Goal: Information Seeking & Learning: Learn about a topic

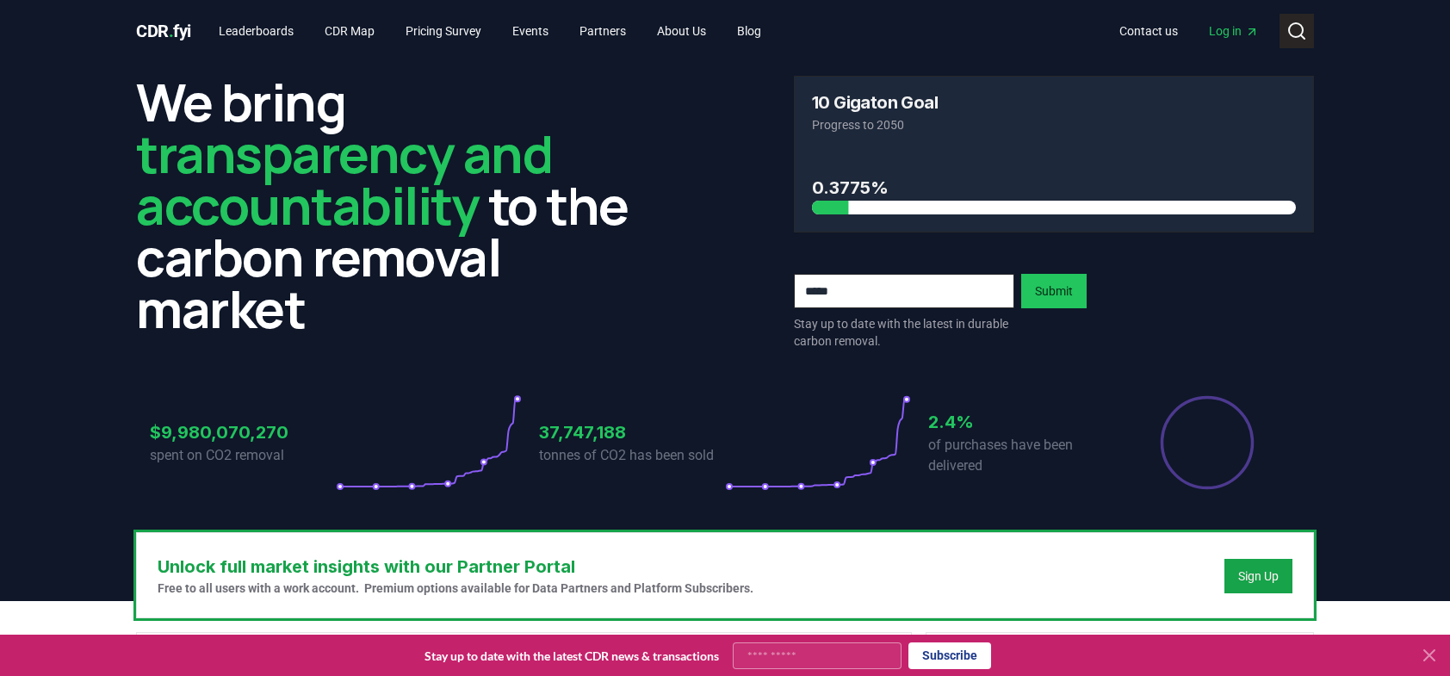
click at [1298, 34] on icon at bounding box center [1297, 31] width 21 height 21
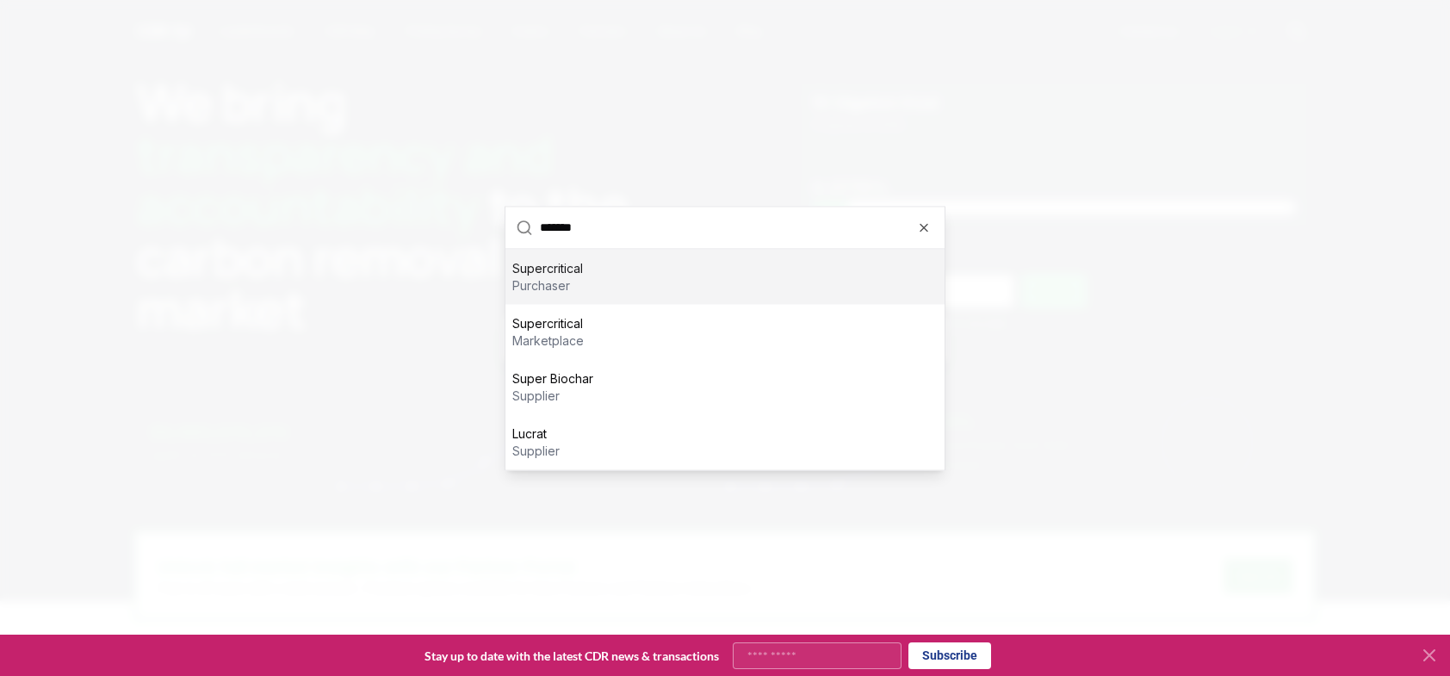
type input "*******"
click at [586, 277] on div "Supercritical purchaser" at bounding box center [725, 276] width 439 height 55
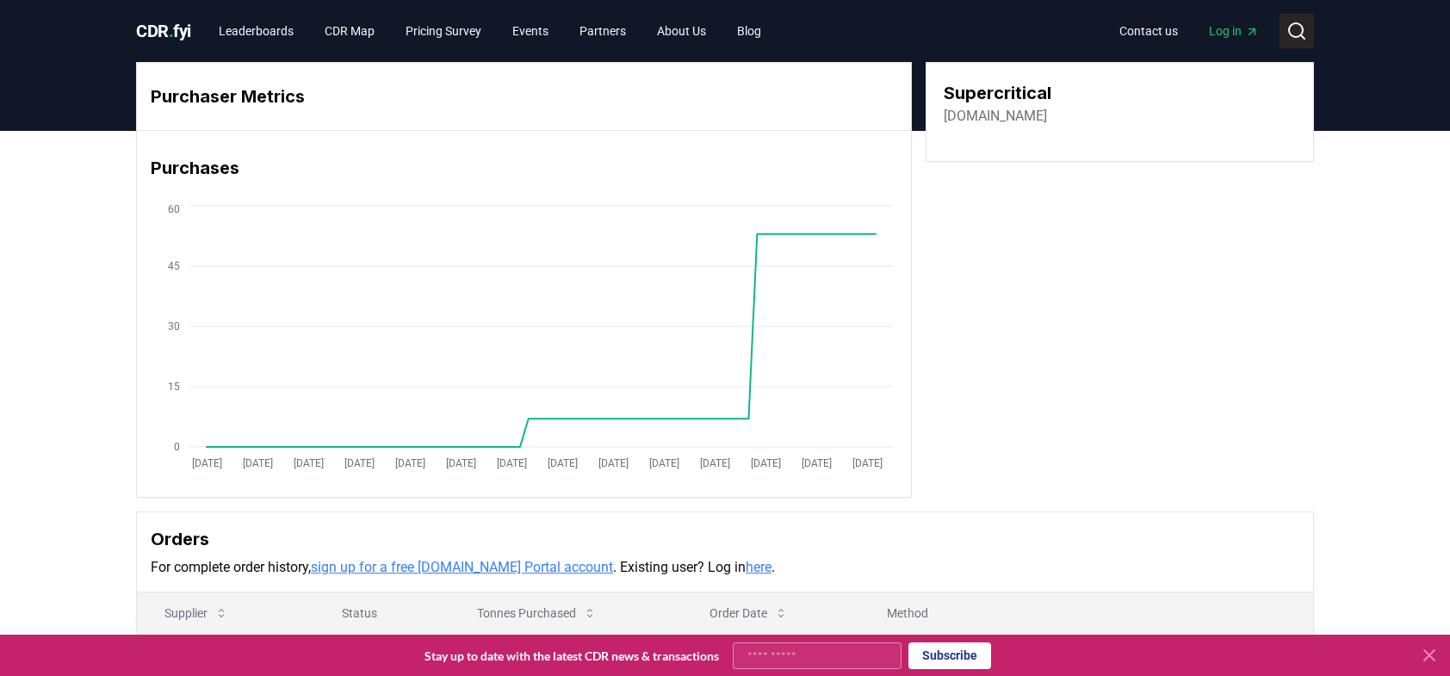
click at [1306, 28] on icon at bounding box center [1297, 31] width 21 height 21
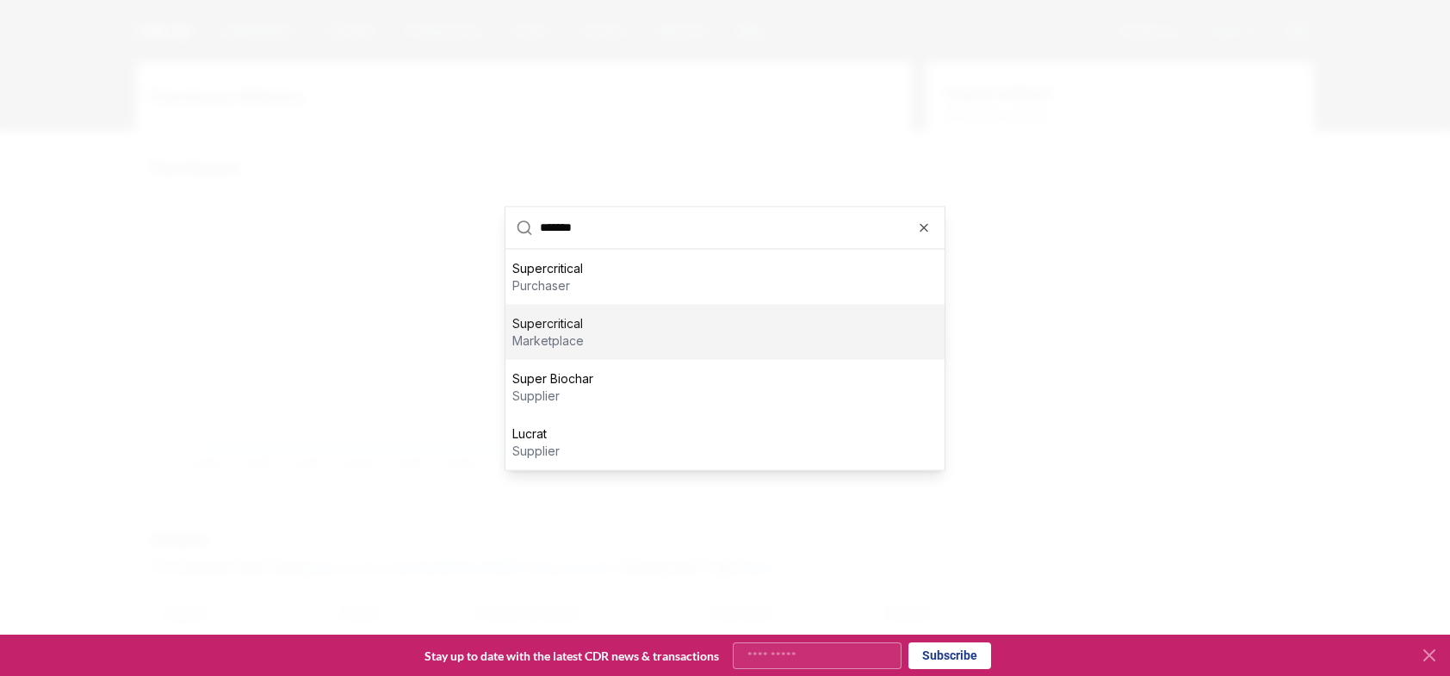
click at [636, 331] on div "Supercritical marketplace" at bounding box center [725, 331] width 439 height 55
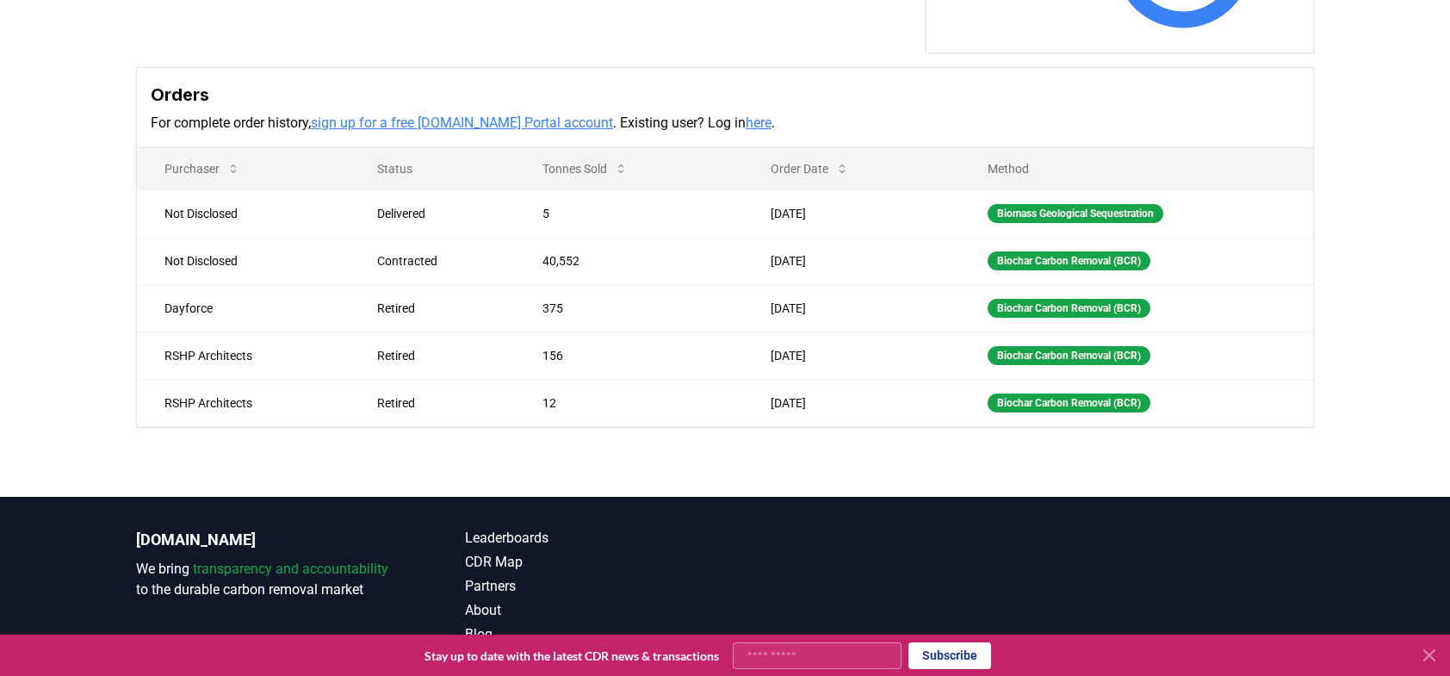
scroll to position [554, 0]
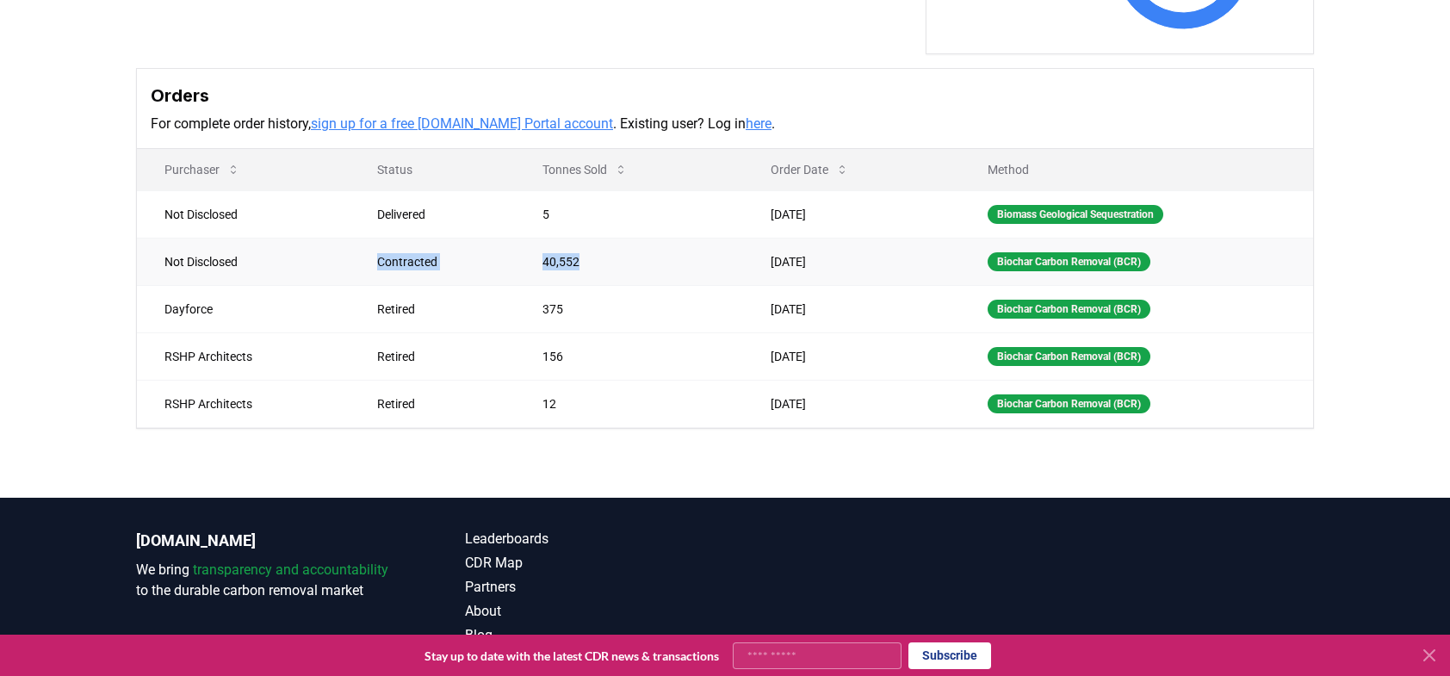
drag, startPoint x: 386, startPoint y: 265, endPoint x: 636, endPoint y: 263, distance: 250.6
click at [636, 263] on tr "Not Disclosed Contracted 40,552 [DATE] Biochar Carbon Removal (BCR)" at bounding box center [725, 261] width 1176 height 47
click at [703, 264] on td "40,552" at bounding box center [629, 261] width 228 height 47
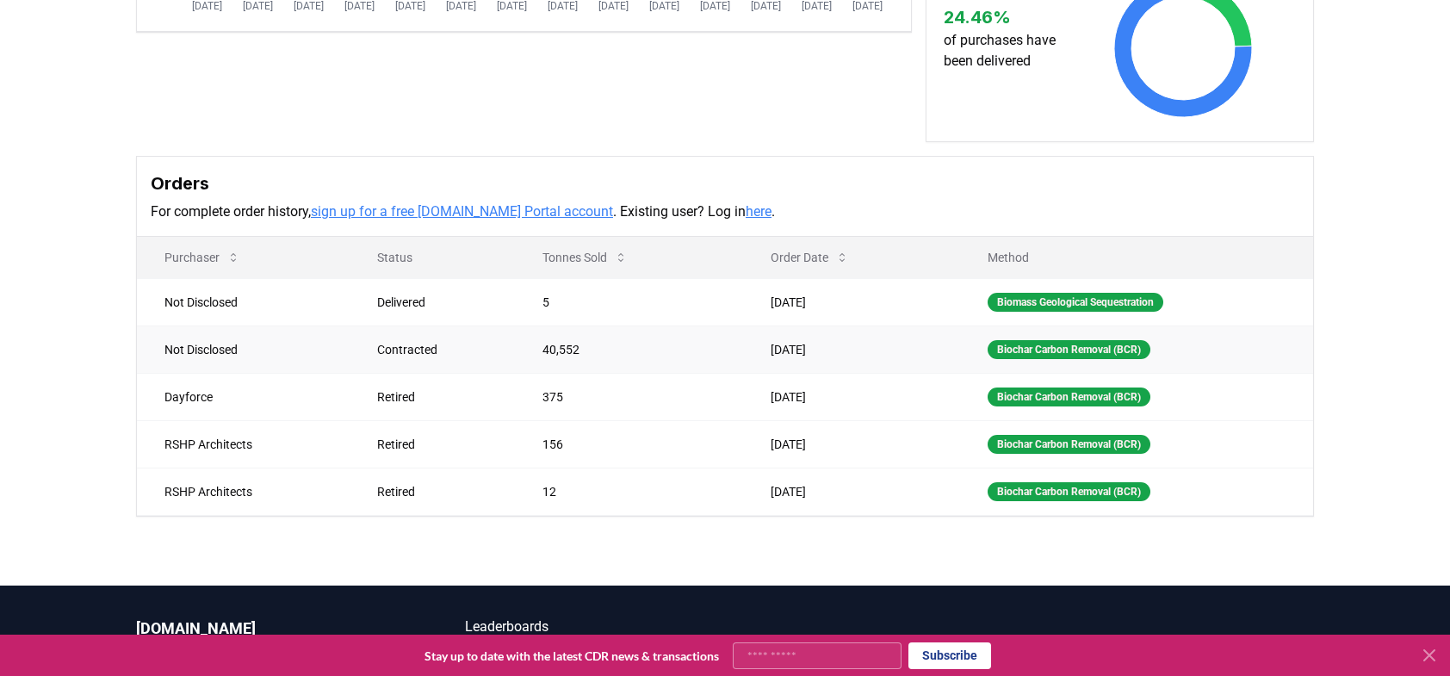
scroll to position [462, 0]
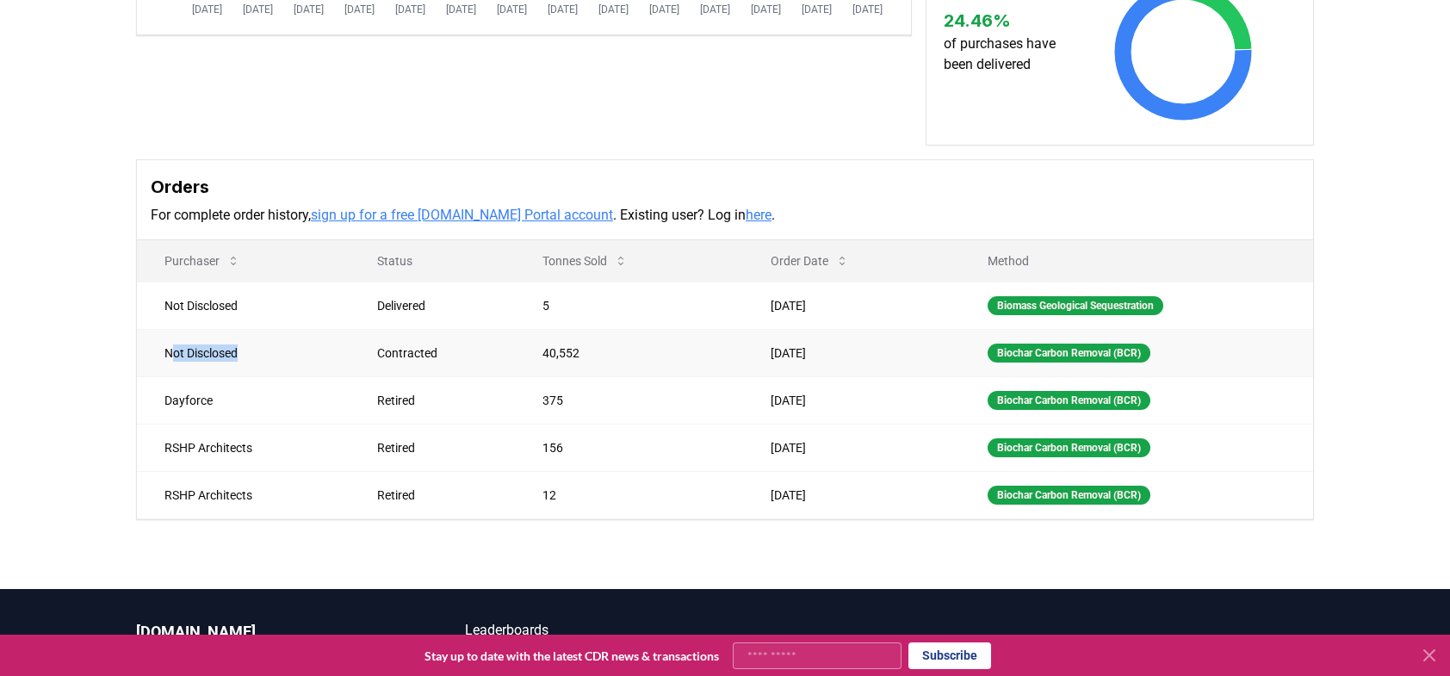
drag, startPoint x: 174, startPoint y: 357, endPoint x: 339, endPoint y: 357, distance: 165.4
click at [338, 357] on td "Not Disclosed" at bounding box center [243, 352] width 213 height 47
drag, startPoint x: 339, startPoint y: 357, endPoint x: 427, endPoint y: 357, distance: 87.8
click at [350, 357] on tr "Not Disclosed Contracted 40,552 [DATE] Biochar Carbon Removal (BCR)" at bounding box center [725, 352] width 1176 height 47
click at [431, 357] on div "Contracted" at bounding box center [439, 352] width 124 height 17
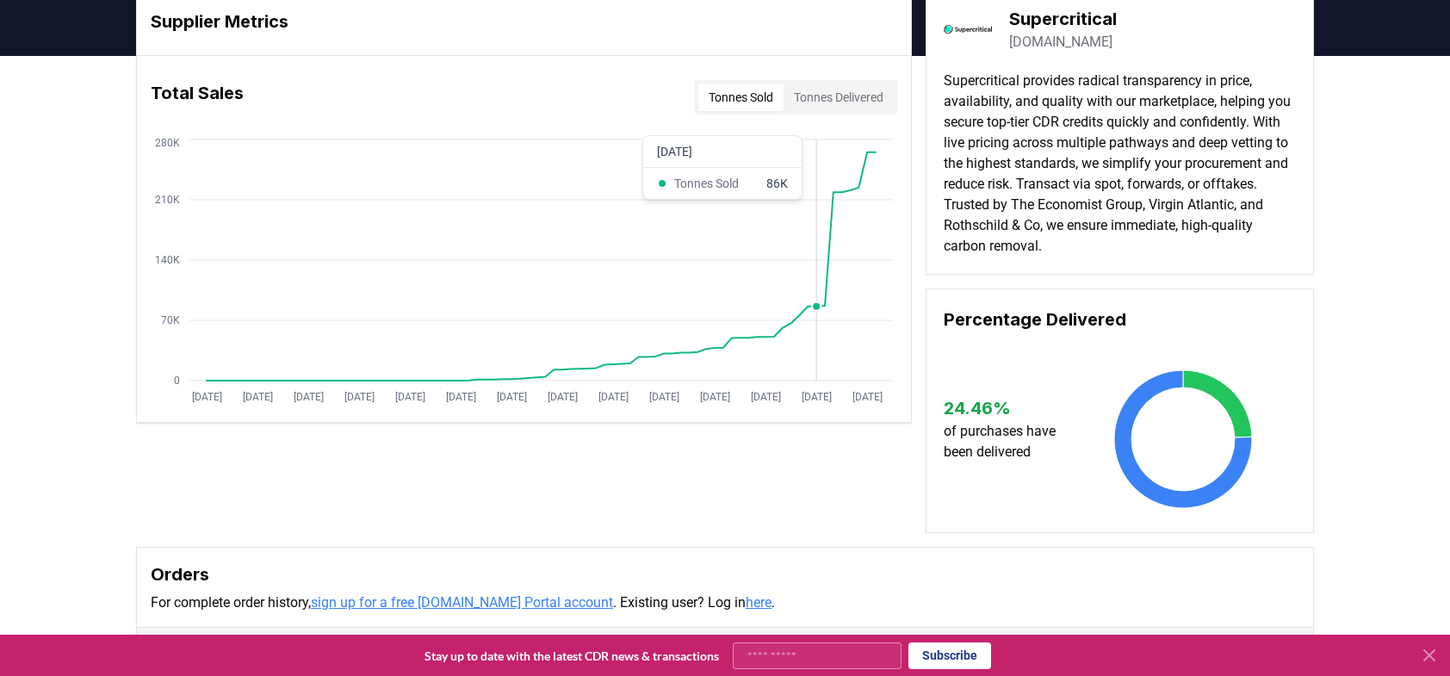
scroll to position [0, 0]
